Goal: Information Seeking & Learning: Understand process/instructions

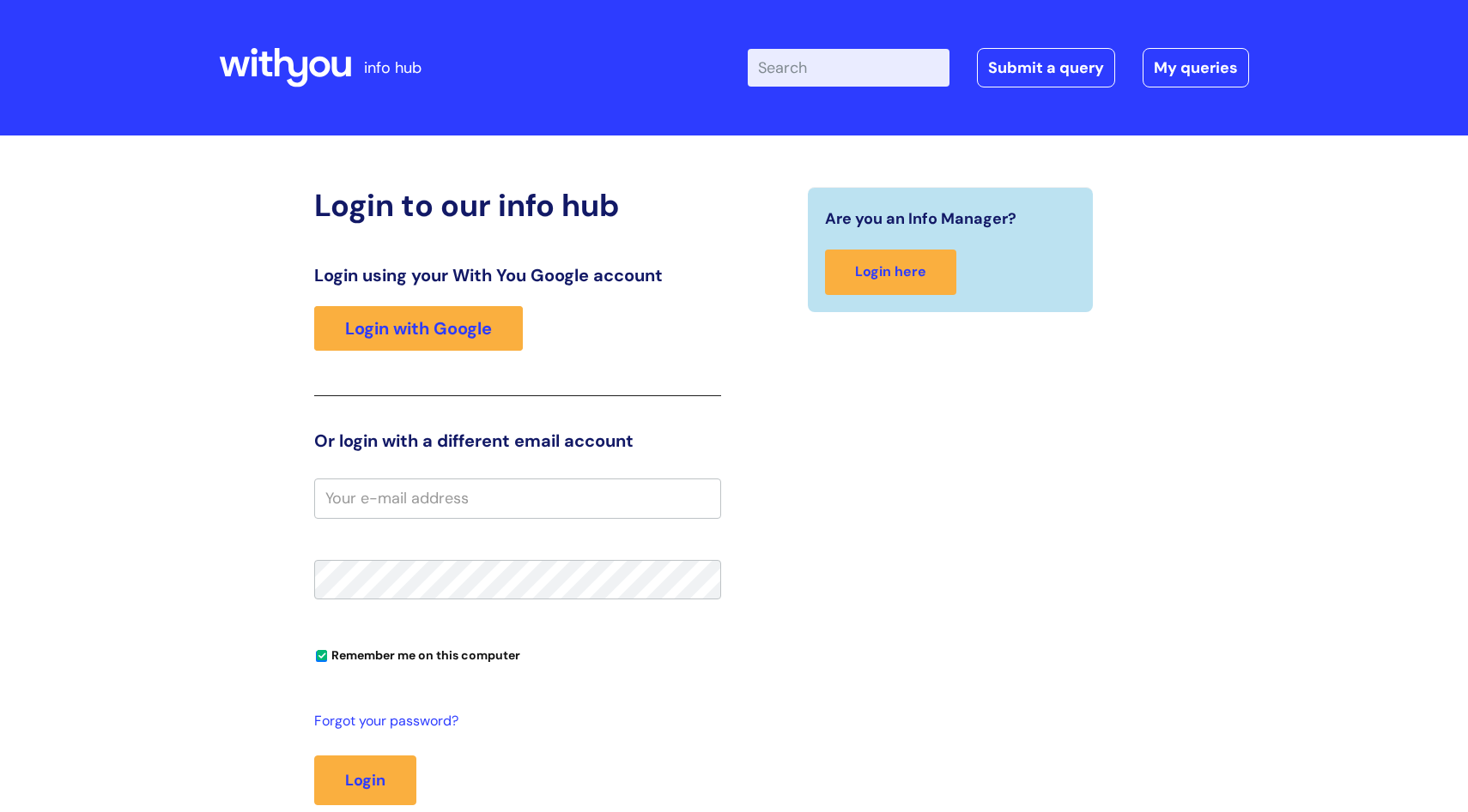
click at [339, 495] on input "email" at bounding box center [518, 498] width 407 height 39
click at [360, 498] on input "email" at bounding box center [518, 498] width 407 height 39
click at [455, 326] on link "Login with Google" at bounding box center [419, 329] width 208 height 45
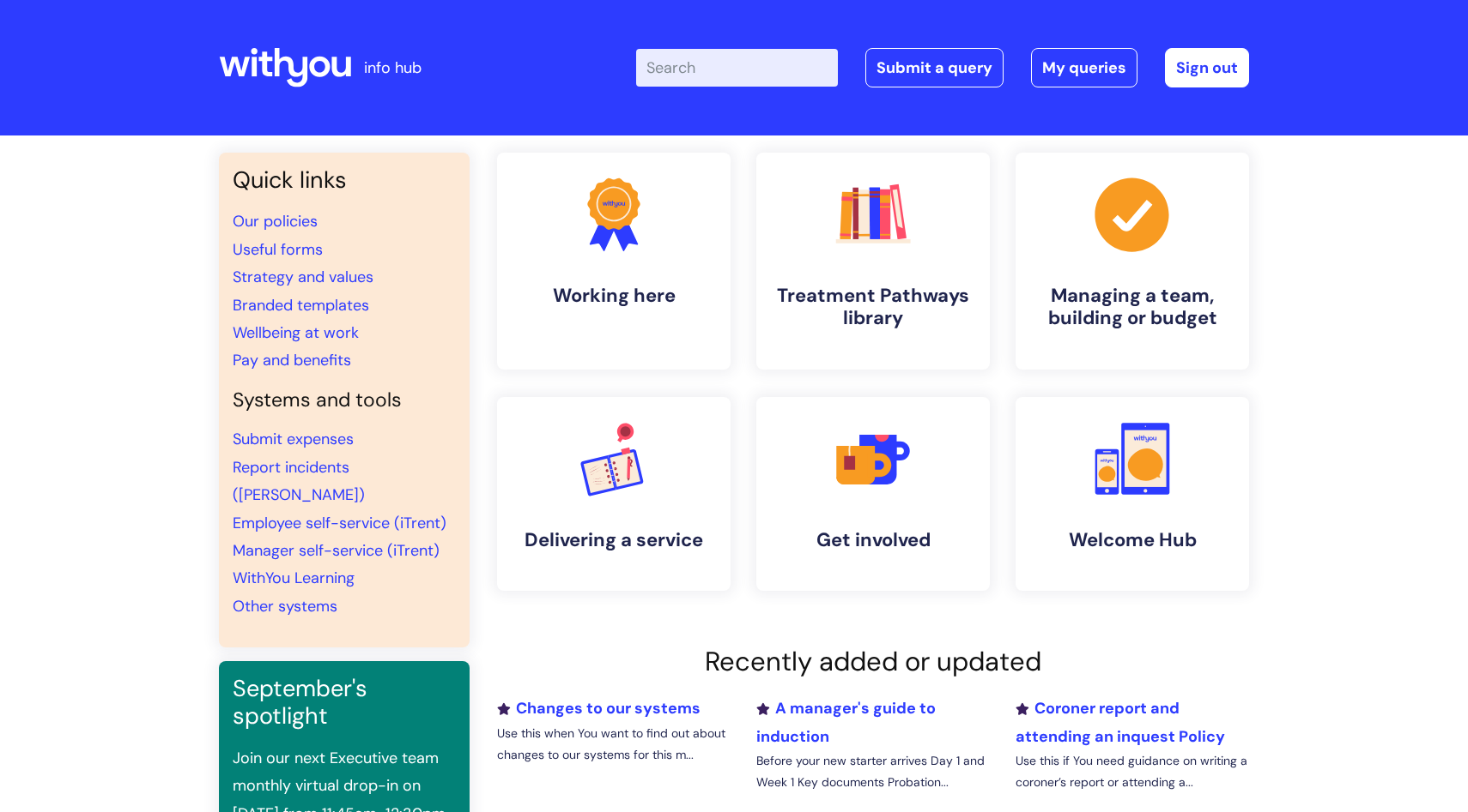
click at [689, 68] on input "Enter your search term here..." at bounding box center [736, 68] width 202 height 38
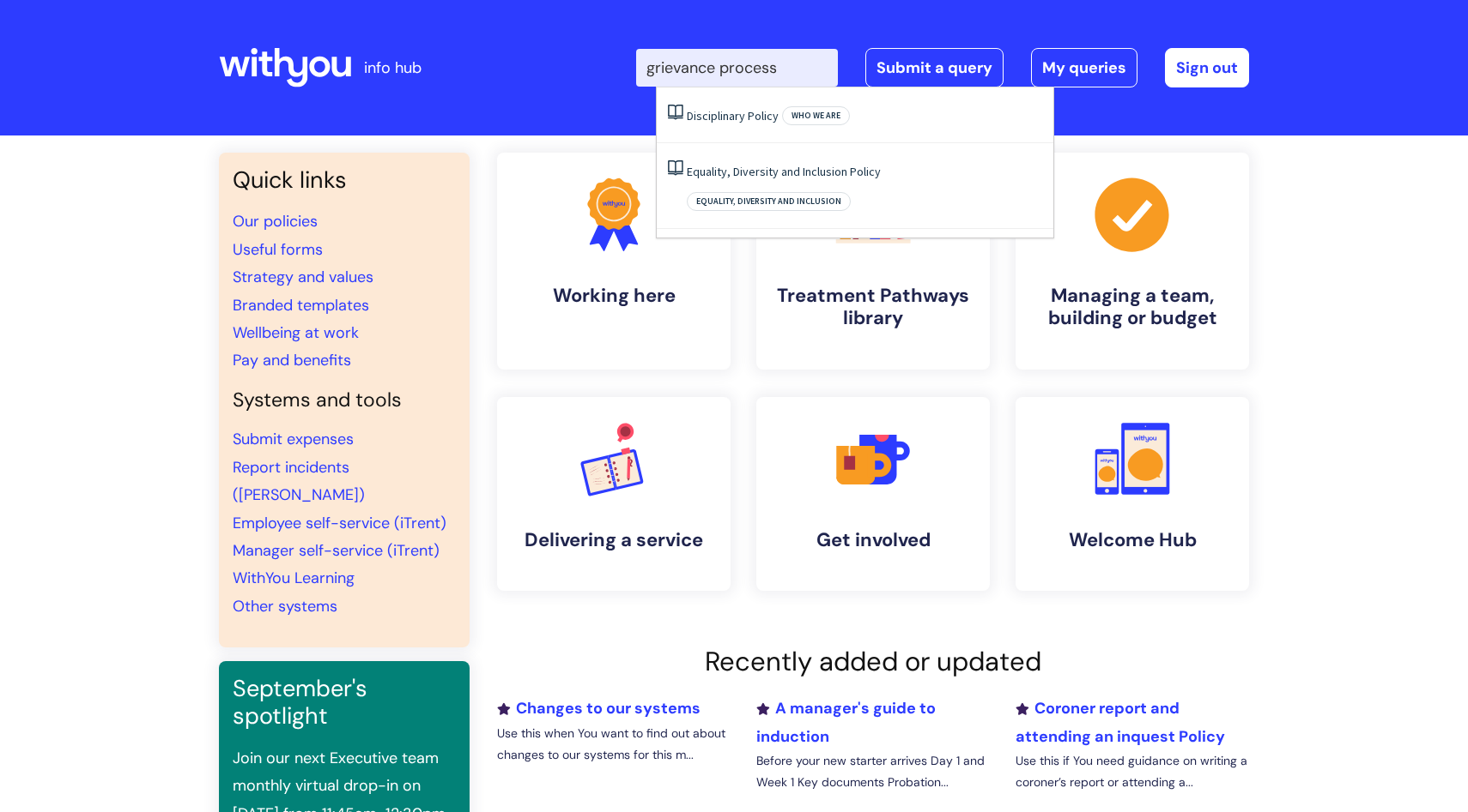
type input "grievance process"
click button "Search" at bounding box center [0, 0] width 0 height 0
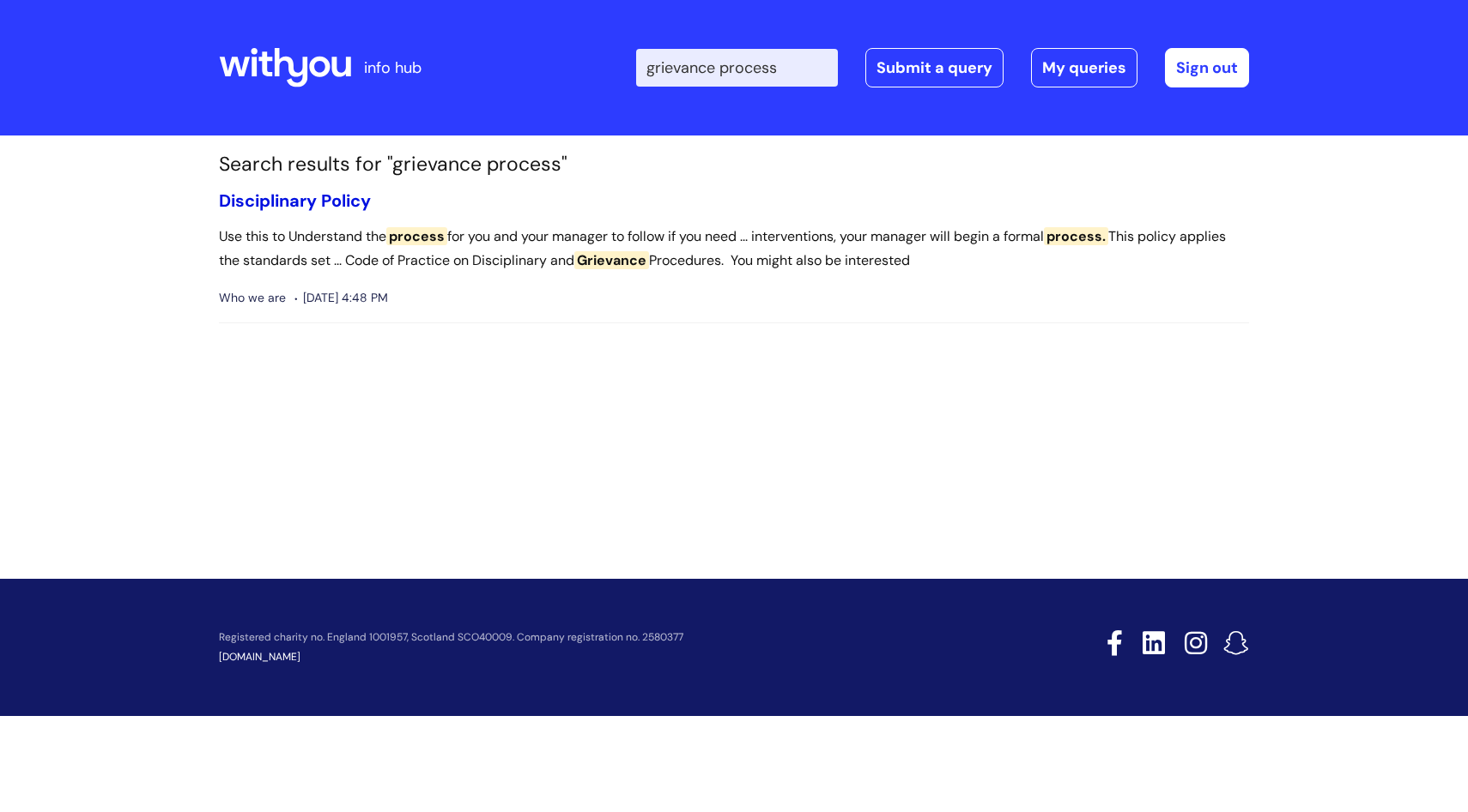
click at [301, 206] on link "Disciplinary Policy" at bounding box center [294, 200] width 152 height 22
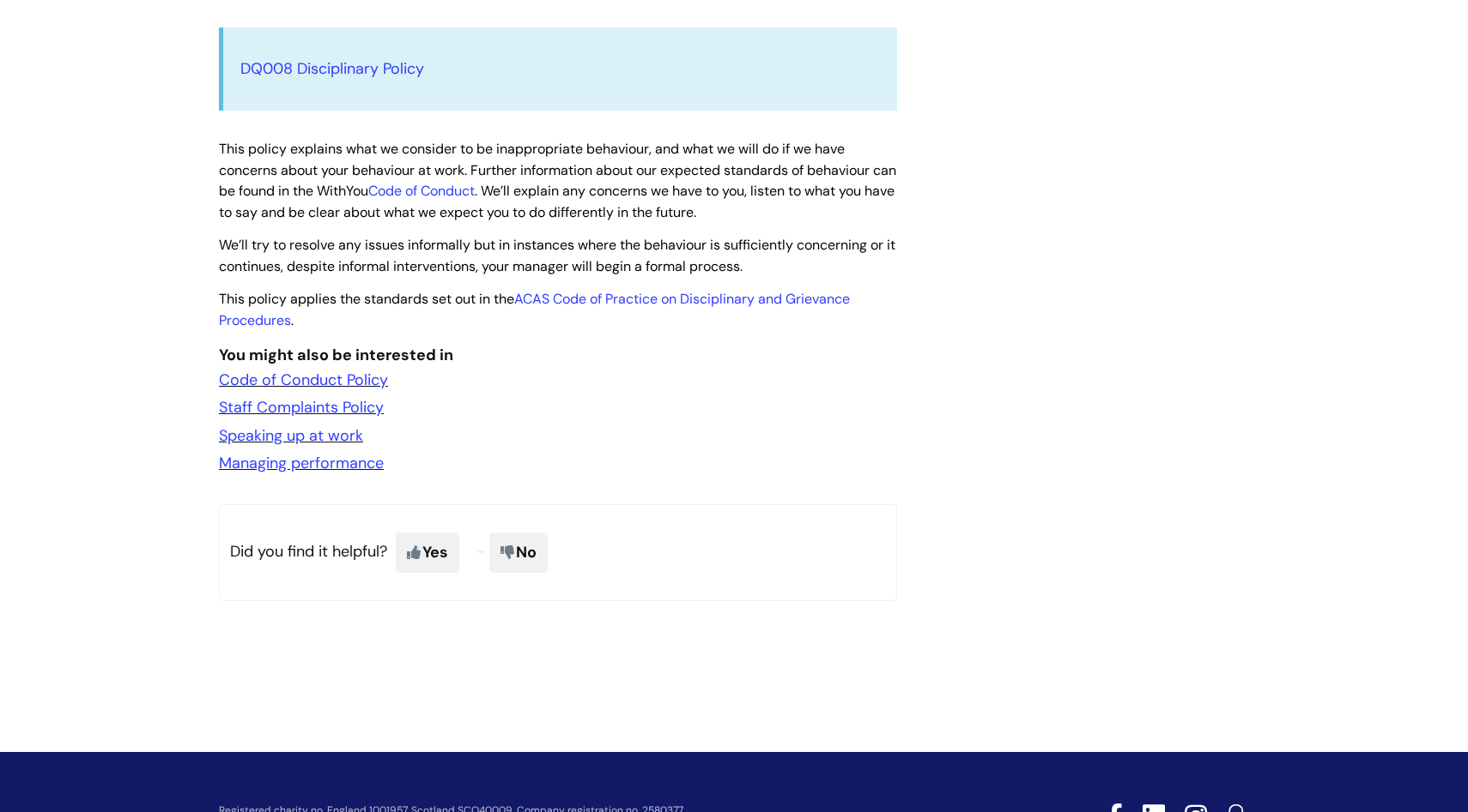
scroll to position [642, 0]
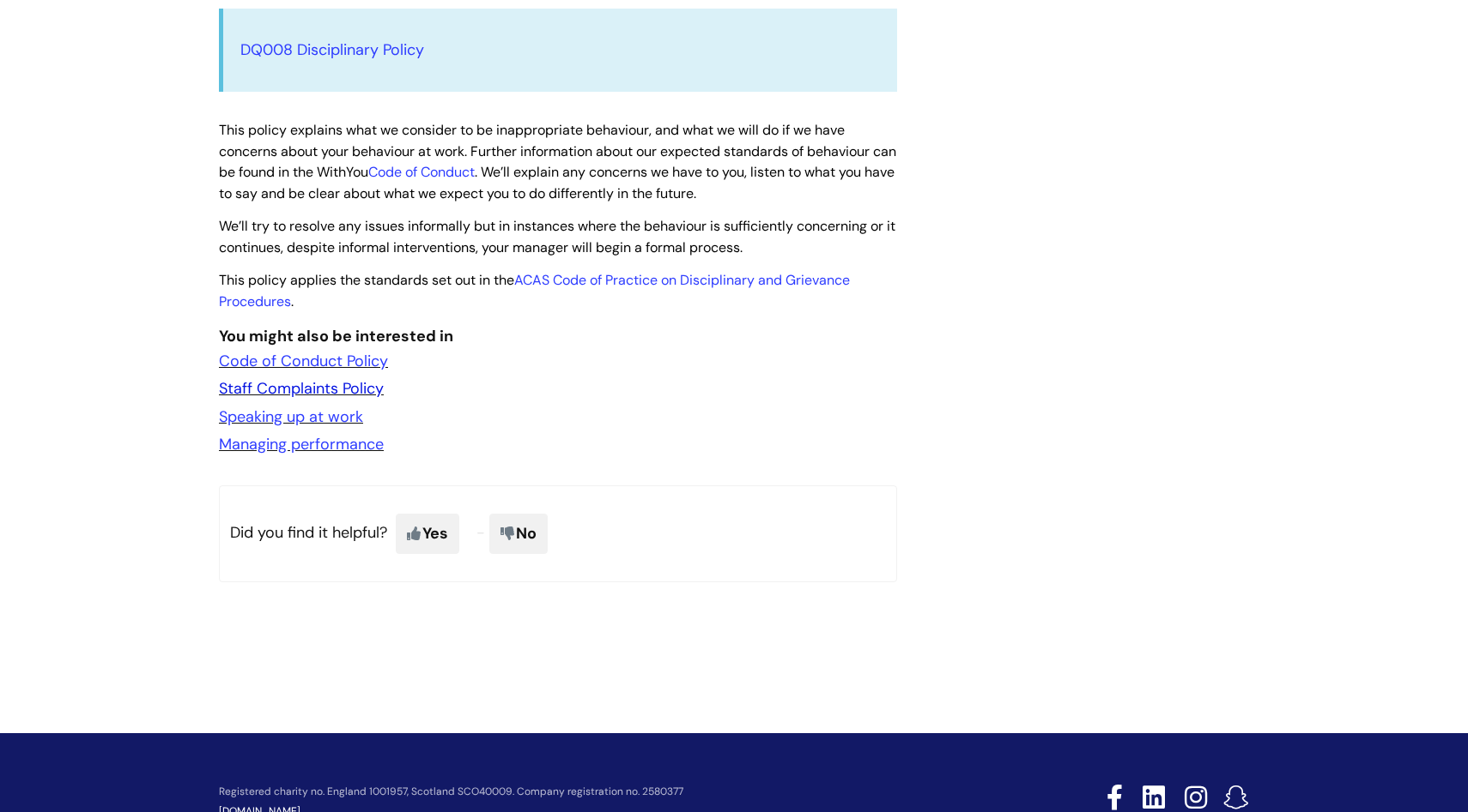
click at [293, 388] on link "Staff Complaints Policy" at bounding box center [301, 389] width 164 height 21
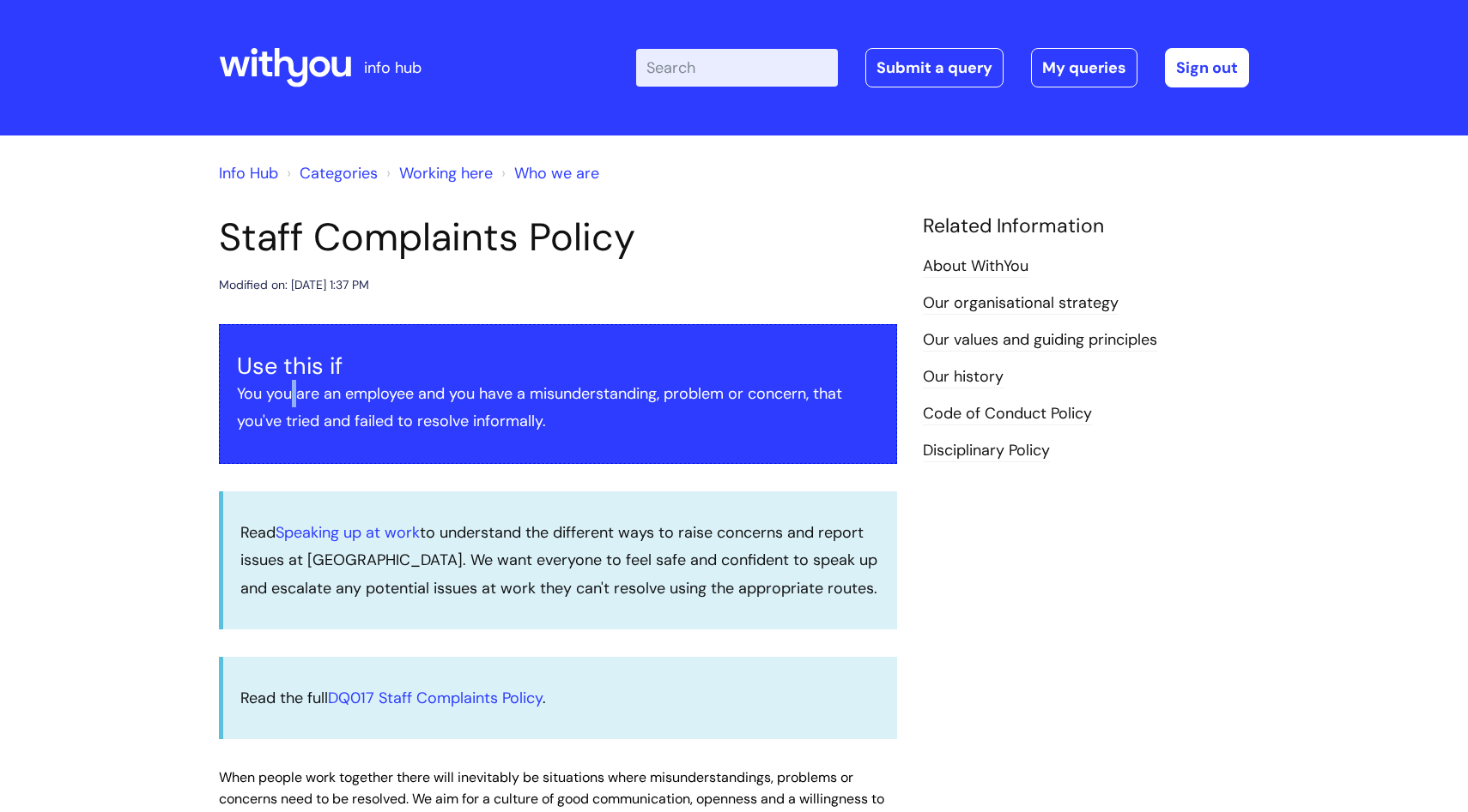
click at [54, 446] on div "Info Hub Categories Working here Who we are Staff Complaints Policy Modified on…" at bounding box center [734, 653] width 1468 height 1036
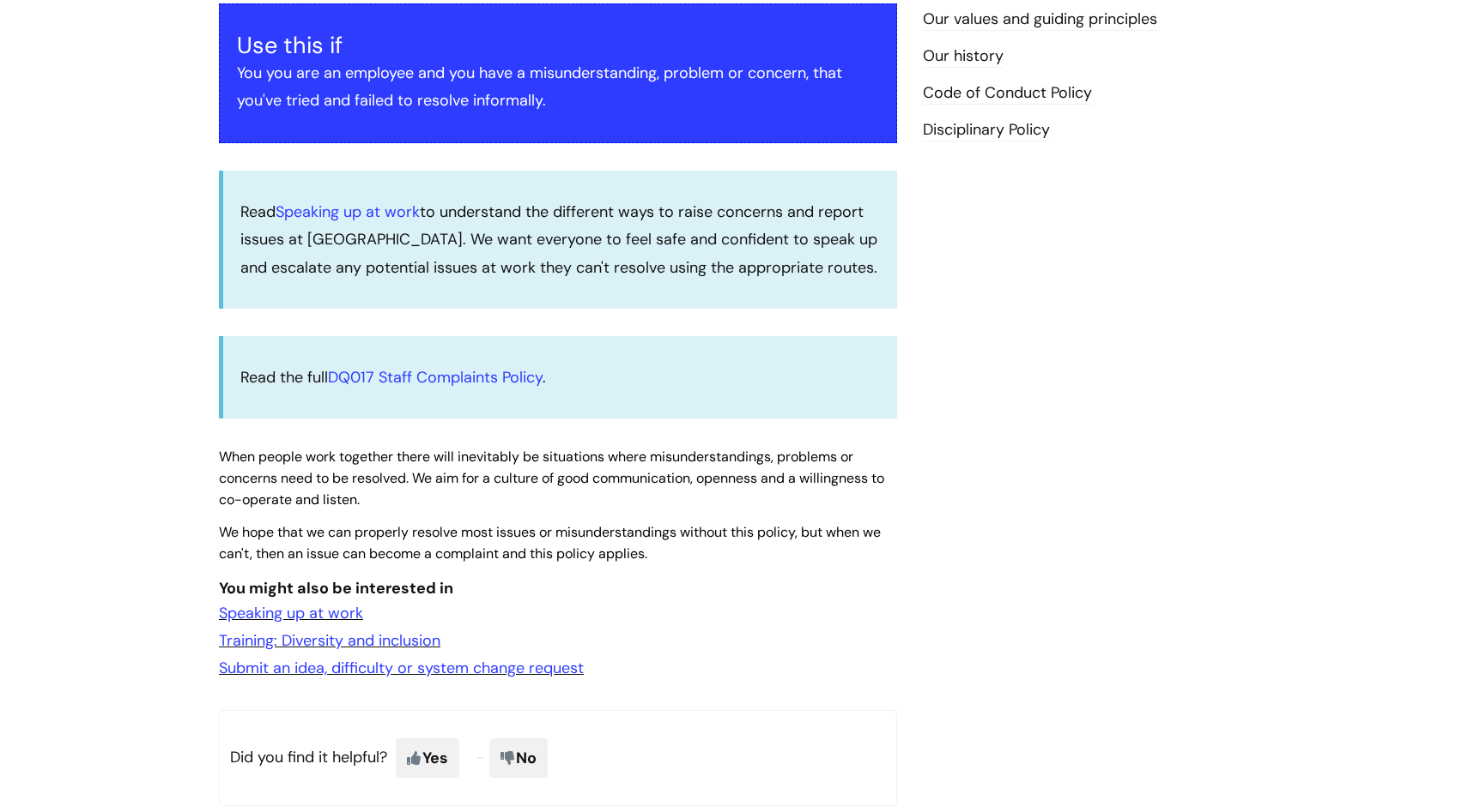
scroll to position [322, 0]
